Goal: Task Accomplishment & Management: Use online tool/utility

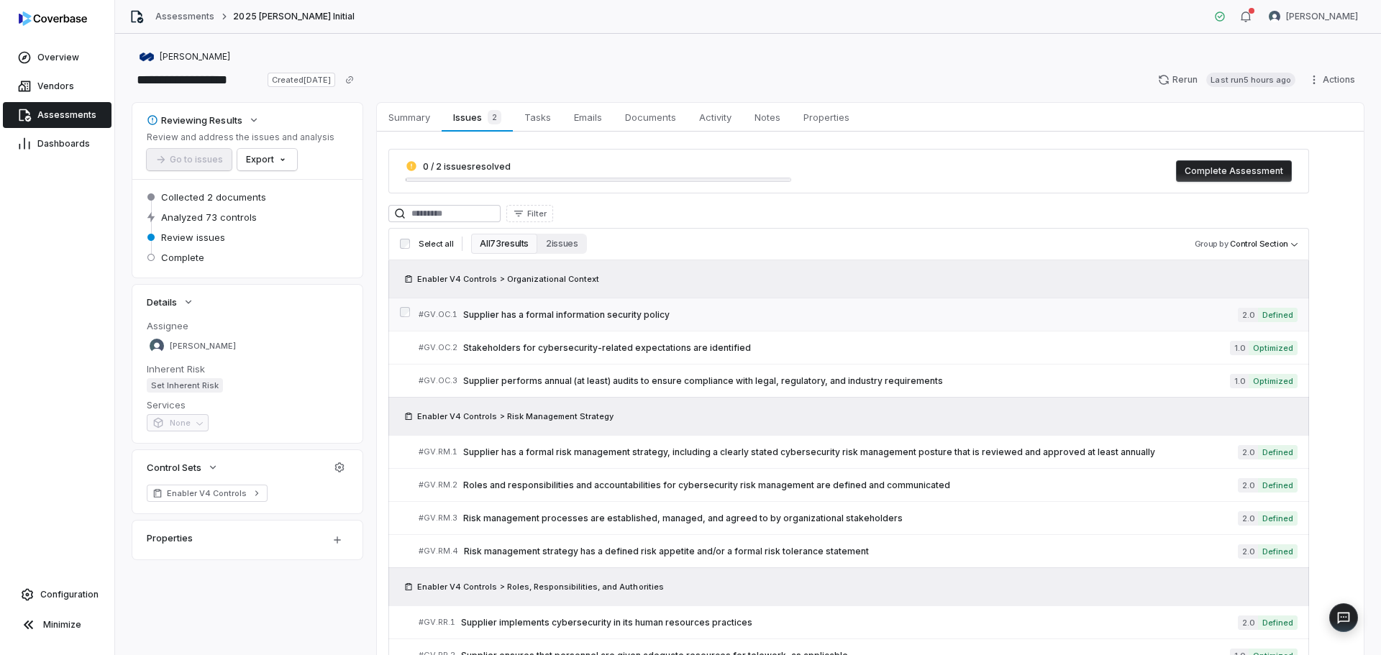
click at [767, 312] on span "Supplier has a formal information security policy" at bounding box center [850, 315] width 775 height 12
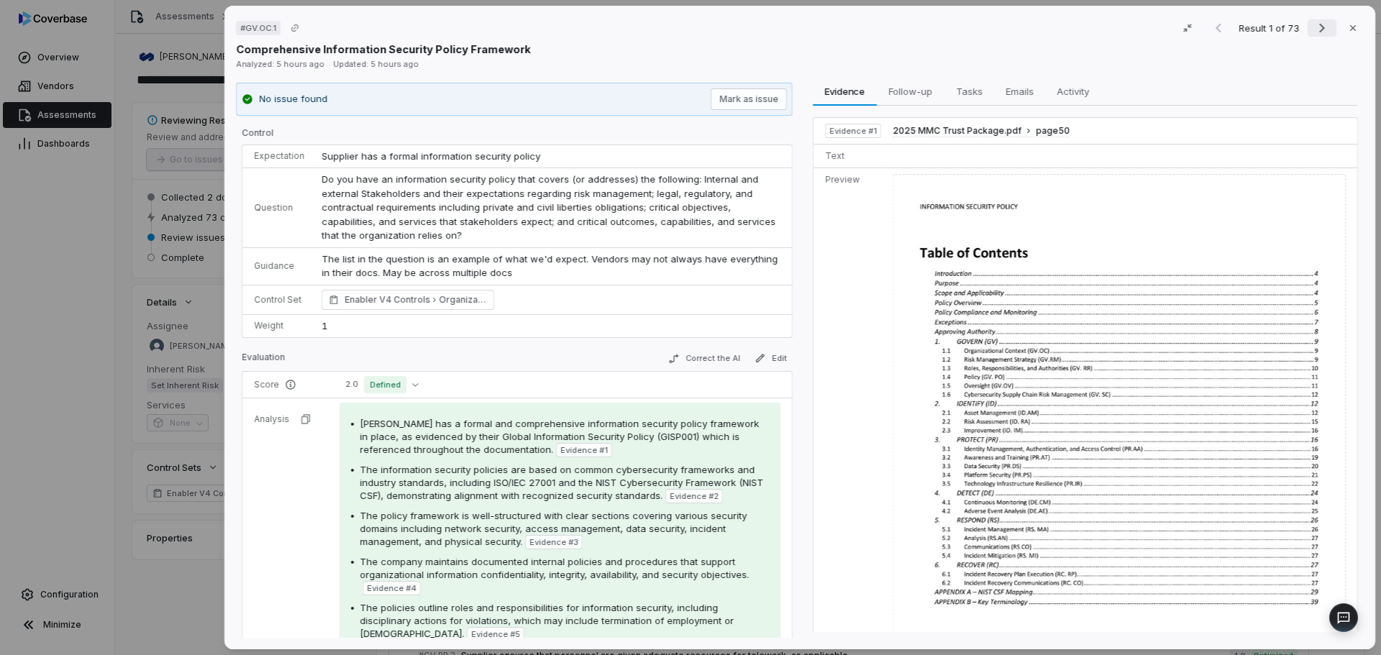
click at [1317, 22] on icon "Next result" at bounding box center [1322, 27] width 17 height 17
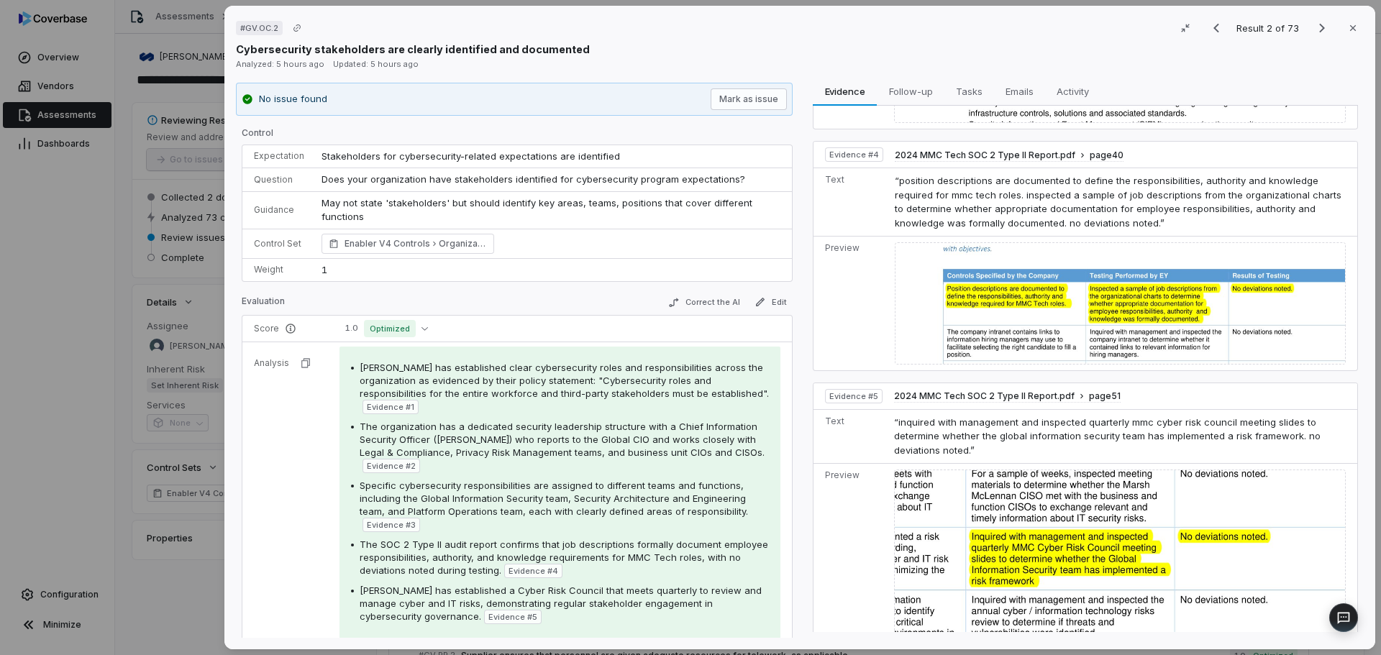
scroll to position [776, 0]
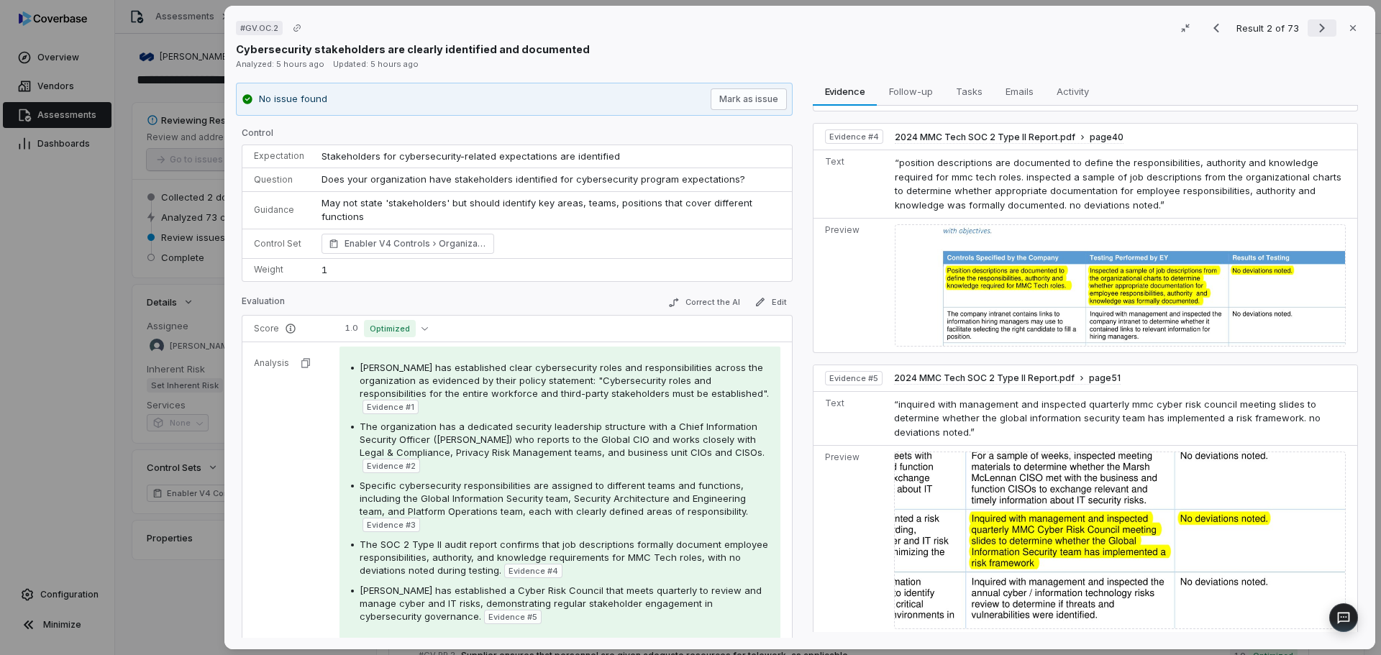
click at [1314, 29] on icon "Next result" at bounding box center [1322, 27] width 17 height 17
